Goal: Task Accomplishment & Management: Complete application form

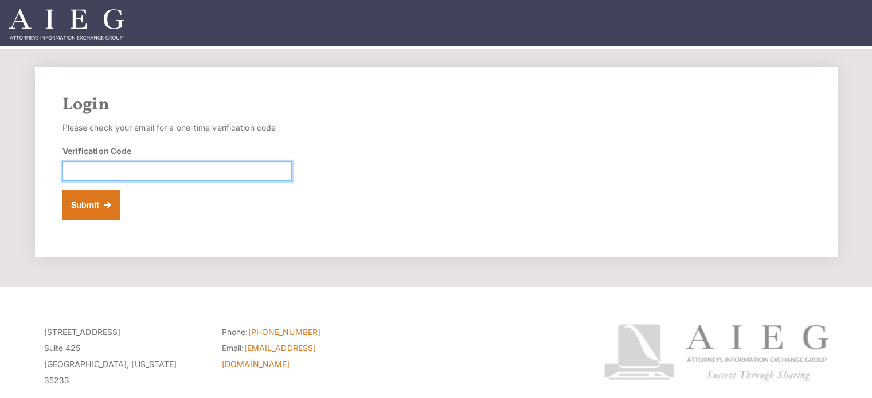
click at [110, 169] on input "Verification Code" at bounding box center [176, 171] width 229 height 19
type input "399711"
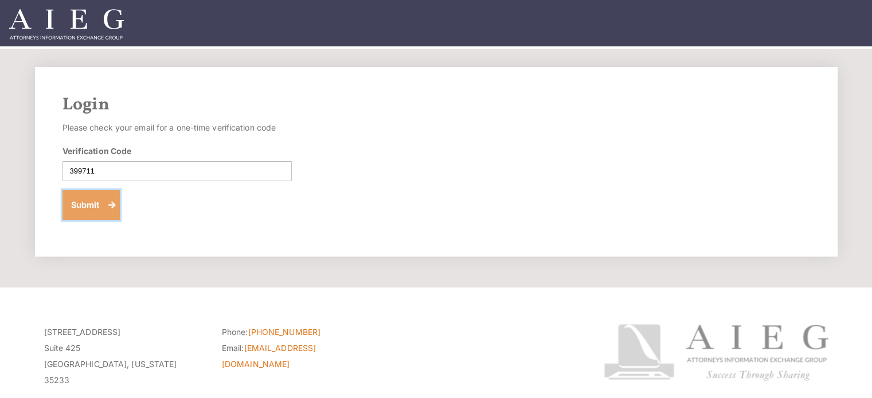
click at [79, 202] on button "Submit" at bounding box center [91, 205] width 58 height 30
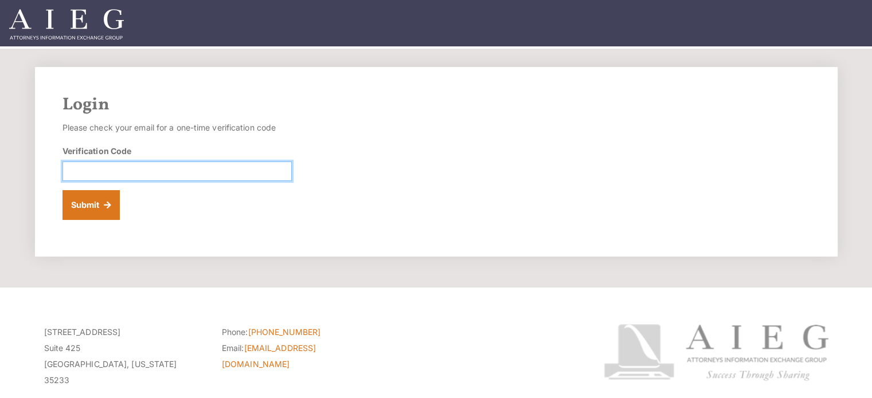
click at [105, 174] on input "Verification Code" at bounding box center [176, 171] width 229 height 19
type input "181501"
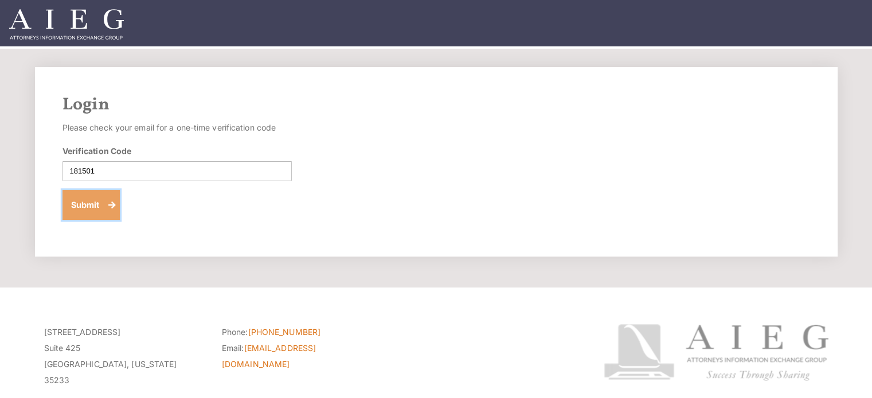
click at [84, 205] on button "Submit" at bounding box center [91, 205] width 58 height 30
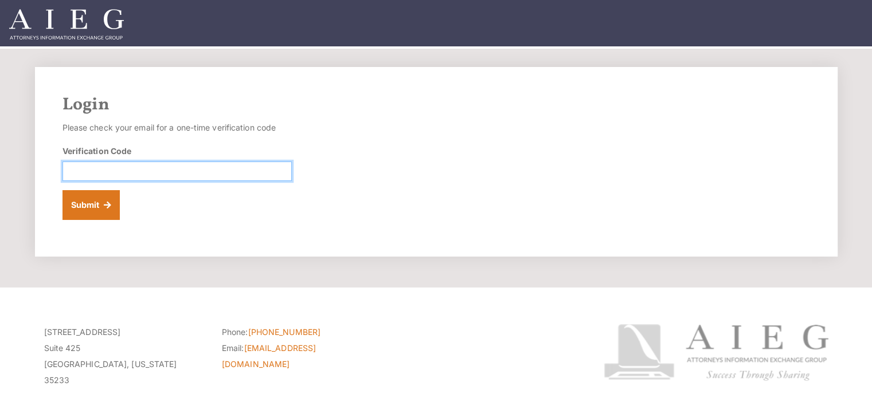
click at [111, 169] on input "Verification Code" at bounding box center [176, 171] width 229 height 19
type input "158107"
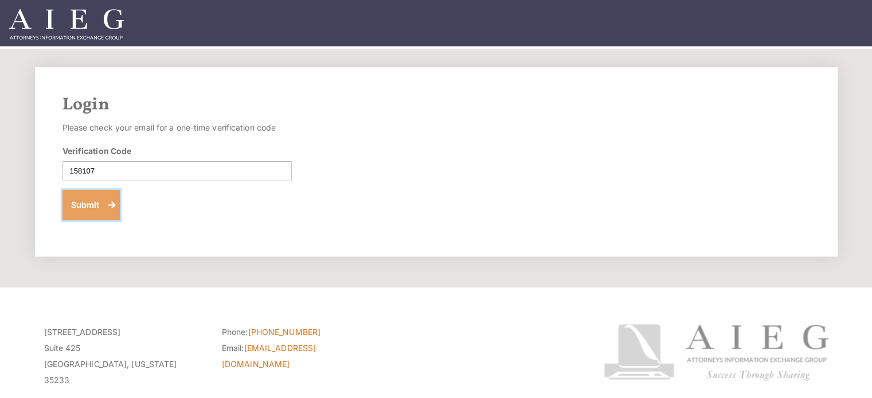
click at [95, 205] on button "Submit" at bounding box center [91, 205] width 58 height 30
